Goal: Check status

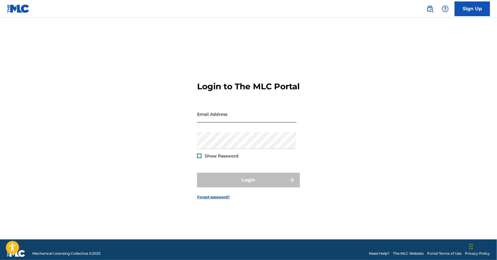
click at [275, 123] on input "Email Address" at bounding box center [246, 114] width 99 height 17
type input "[EMAIL_ADDRESS][DOMAIN_NAME]"
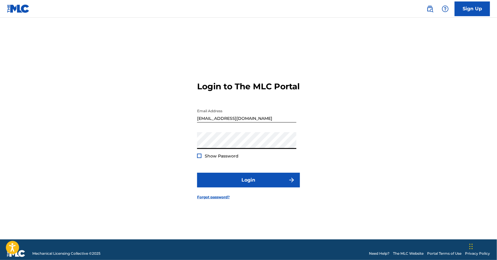
click at [197, 173] on button "Login" at bounding box center [248, 180] width 103 height 15
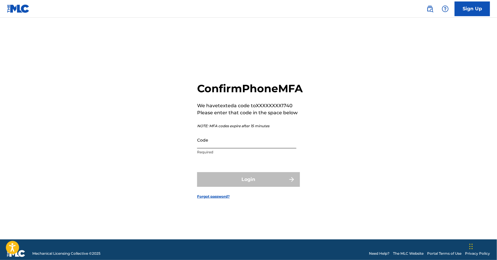
click at [251, 148] on input "Code" at bounding box center [246, 140] width 99 height 17
paste input "466364 is your verification code for The MLC Portal."
click at [240, 184] on div "Login" at bounding box center [248, 179] width 103 height 15
drag, startPoint x: 250, startPoint y: 193, endPoint x: 274, endPoint y: 220, distance: 36.3
click at [271, 216] on form "Confirm Phone MFA We have texted a code to XXXXXXXX1740 Please enter that code …" at bounding box center [248, 135] width 103 height 207
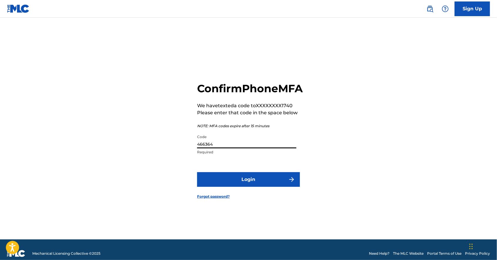
type input "466364"
click at [197, 172] on button "Login" at bounding box center [248, 179] width 103 height 15
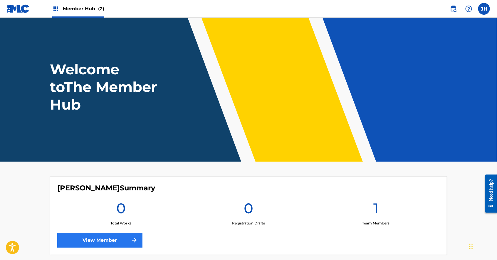
scroll to position [116, 0]
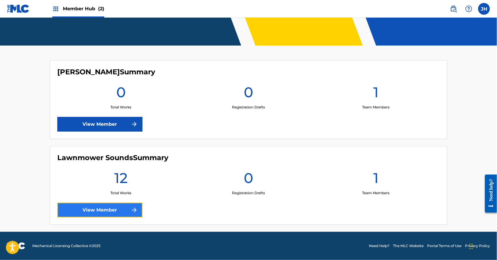
click at [115, 211] on link "View Member" at bounding box center [99, 210] width 85 height 15
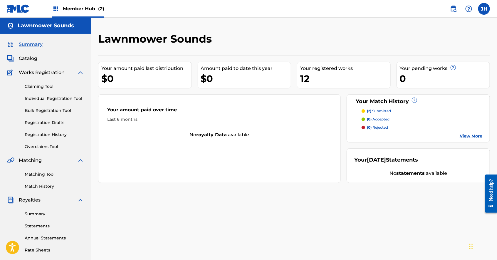
click at [470, 136] on link "View More" at bounding box center [471, 136] width 23 height 6
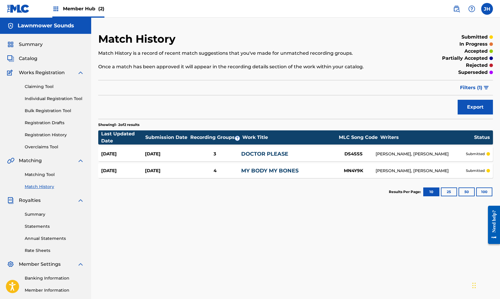
click at [391, 155] on div "[PERSON_NAME], [PERSON_NAME]" at bounding box center [420, 154] width 90 height 6
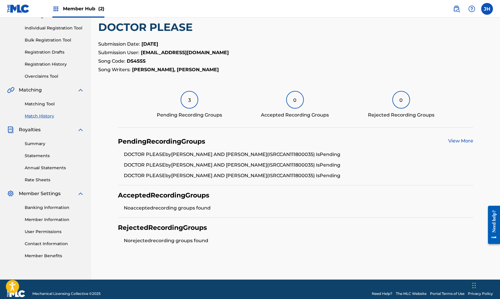
scroll to position [66, 0]
